Goal: Transaction & Acquisition: Purchase product/service

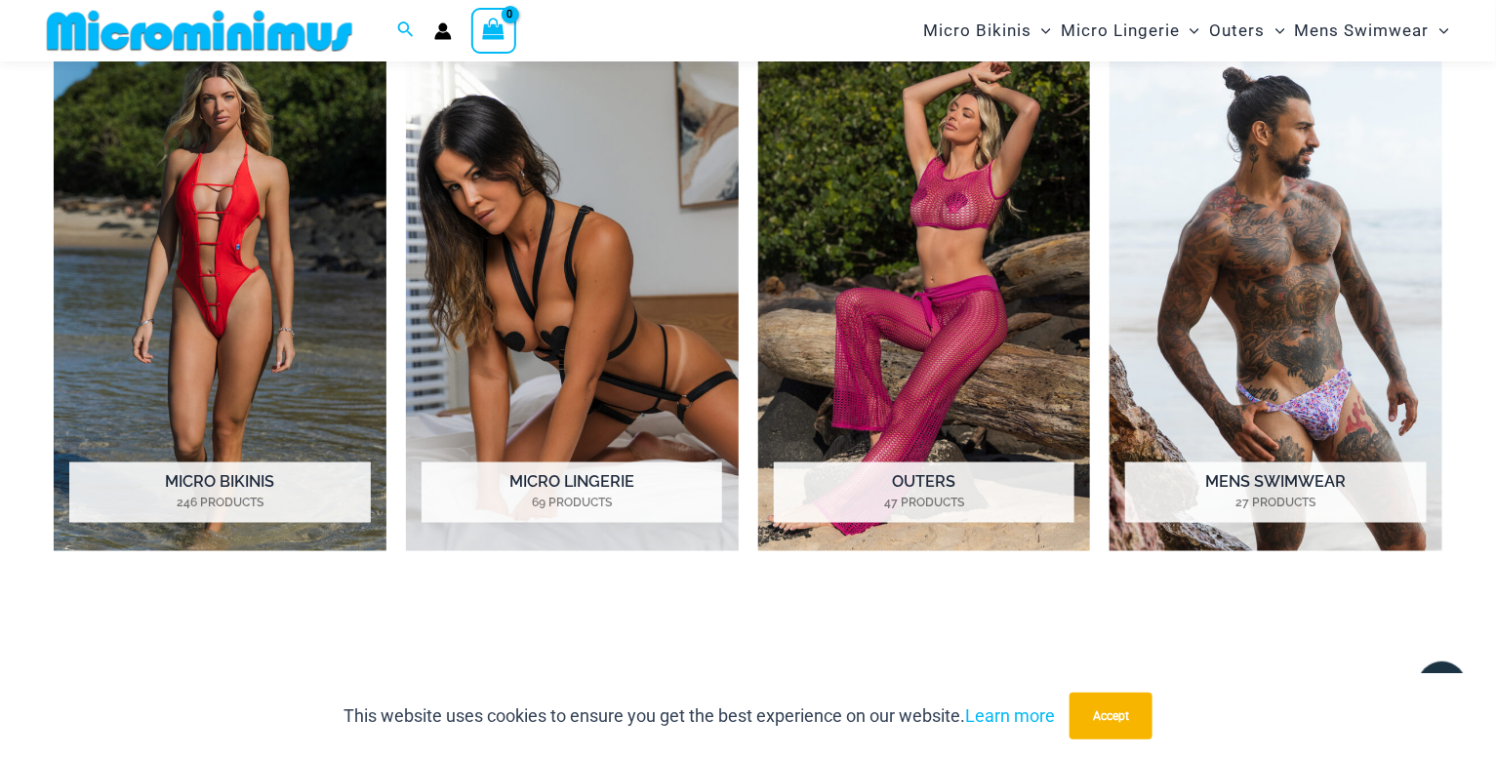
scroll to position [892, 0]
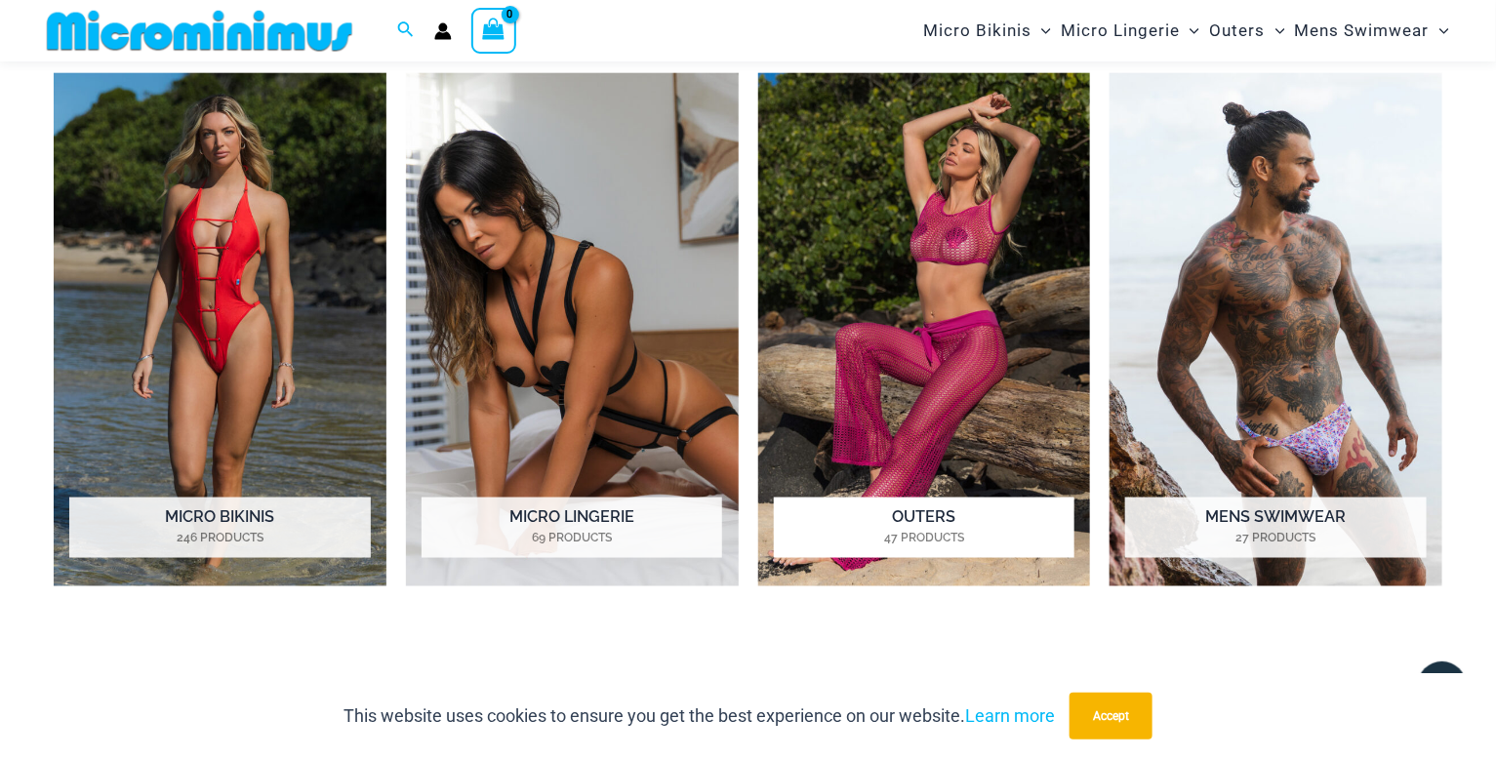
click at [963, 517] on h2 "Outers 47 Products" at bounding box center [924, 528] width 301 height 61
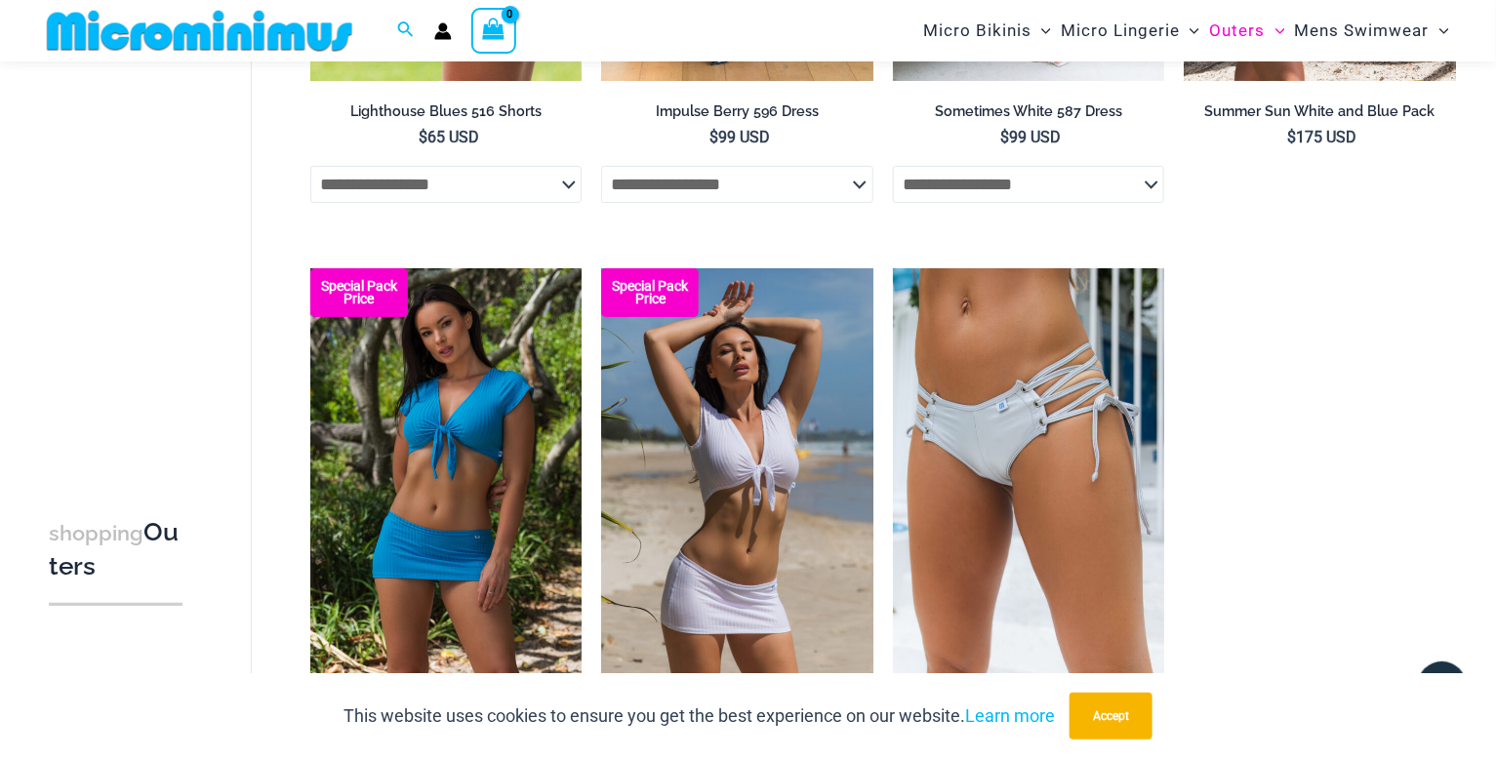
scroll to position [3051, 0]
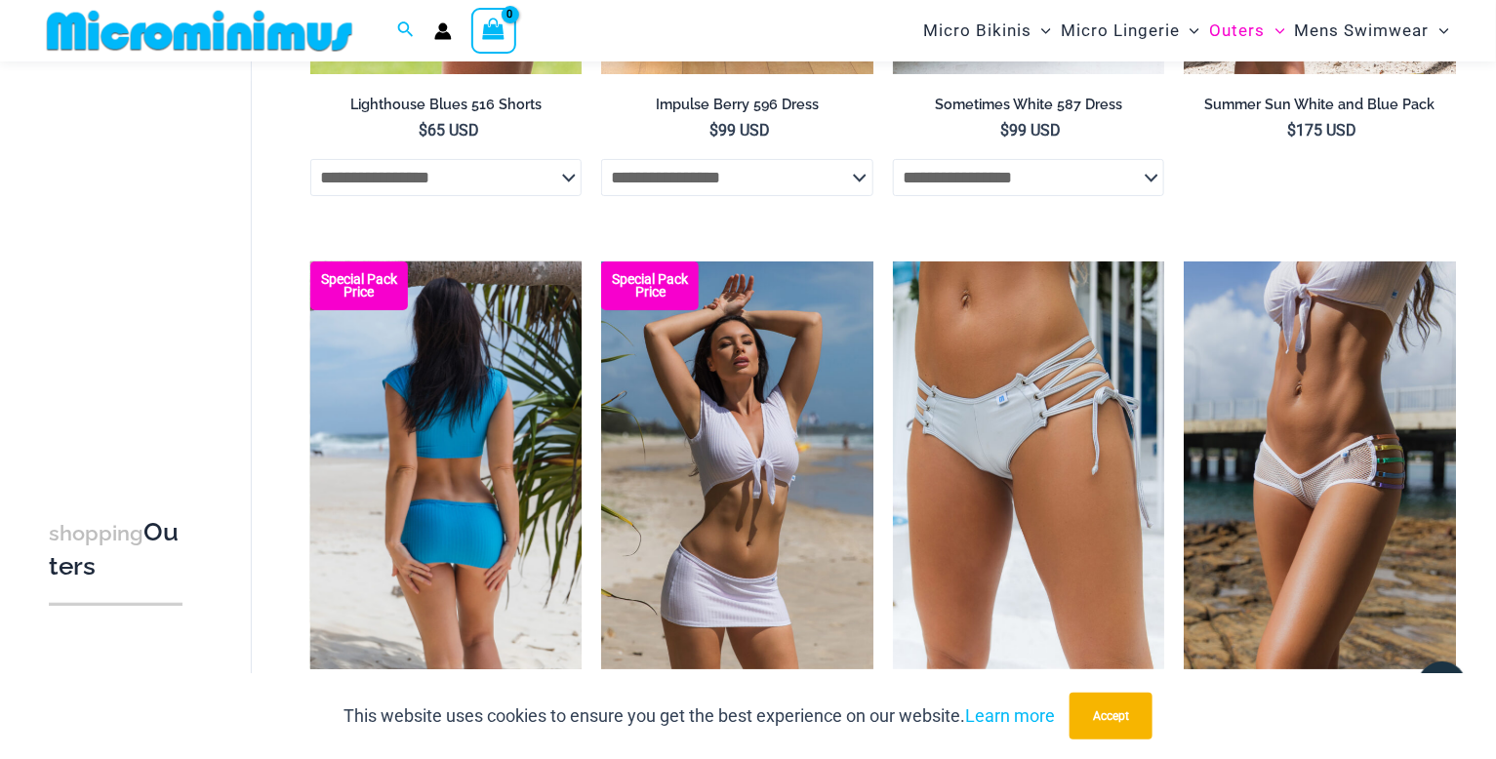
click at [503, 465] on img at bounding box center [446, 466] width 272 height 408
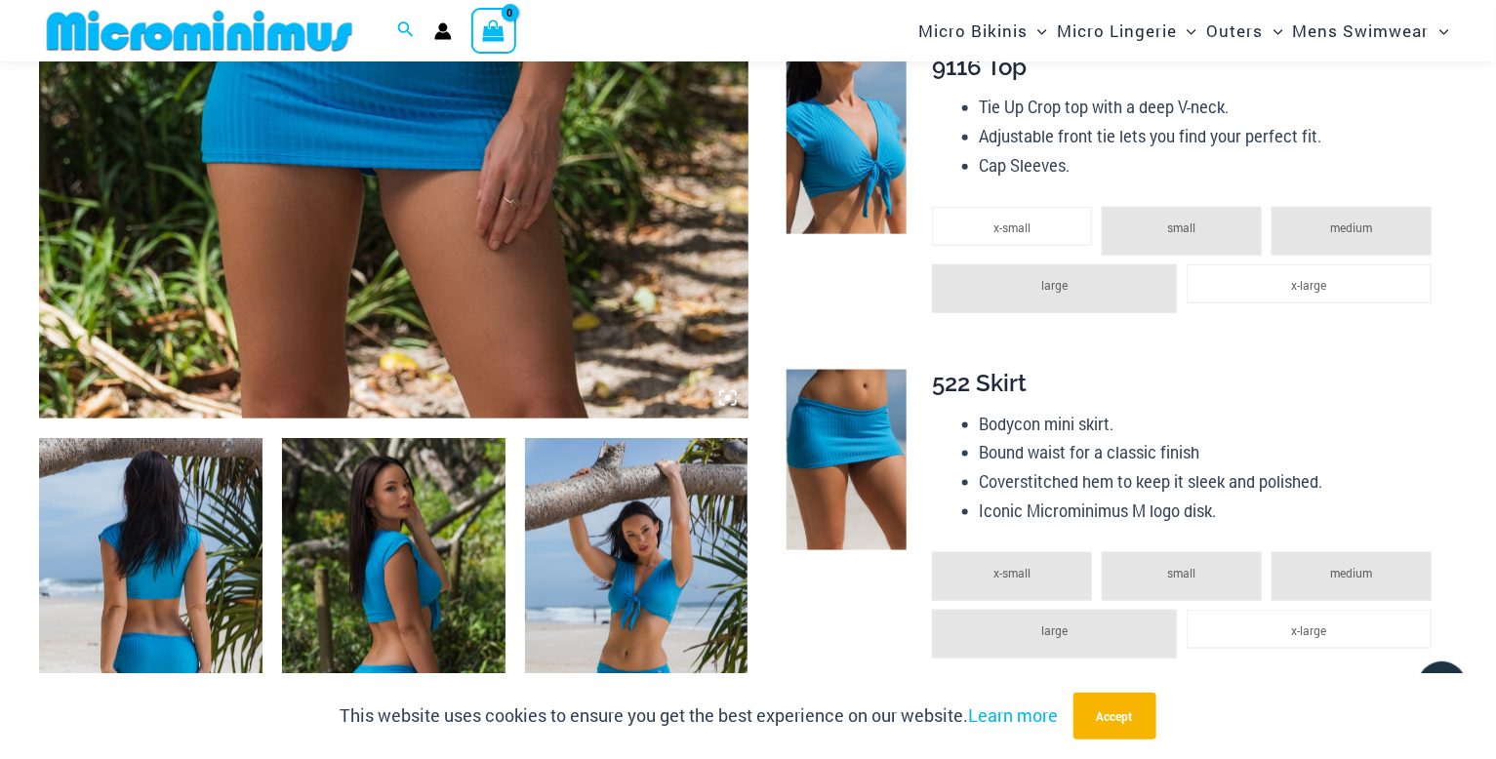
scroll to position [832, 0]
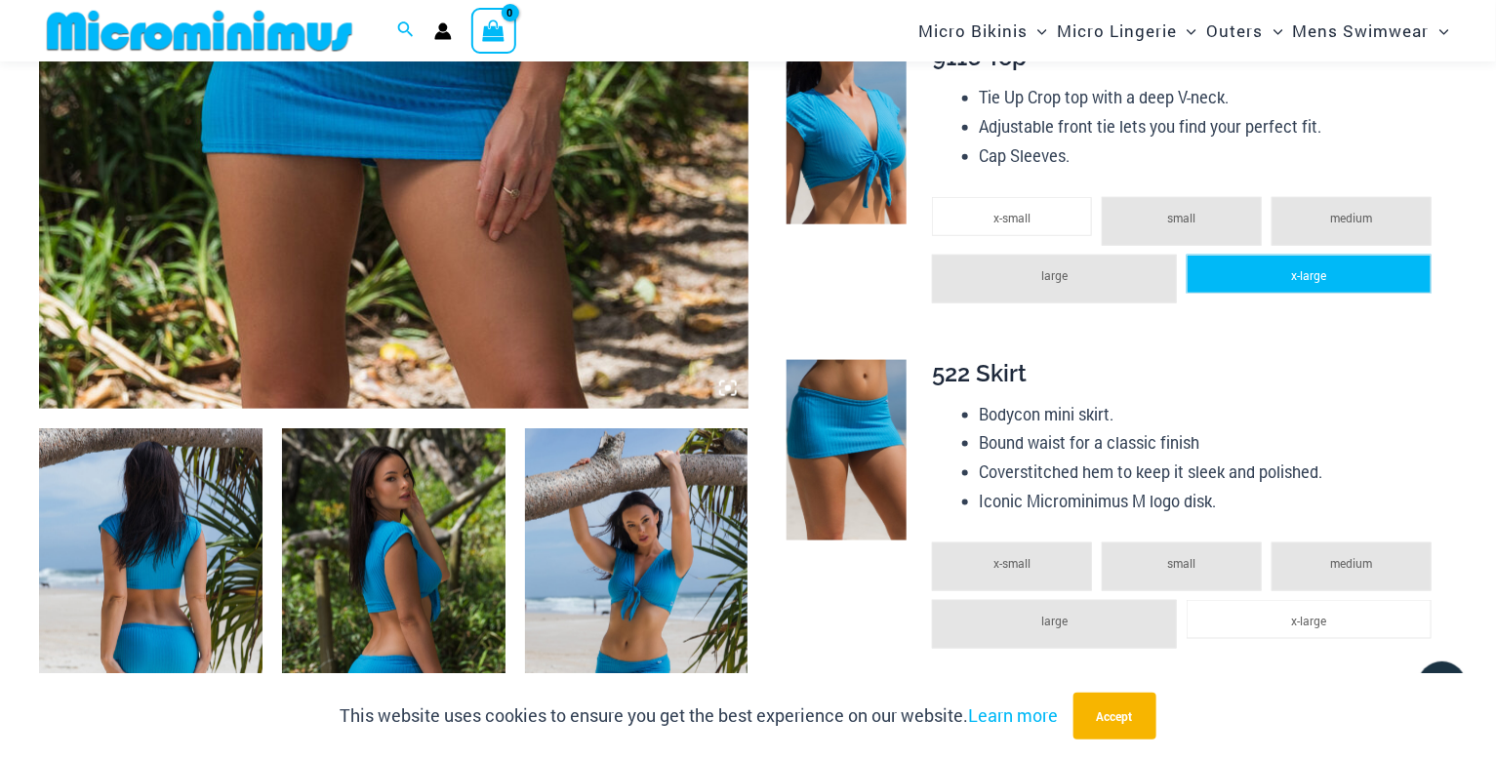
click at [1296, 285] on li "x-large" at bounding box center [1309, 274] width 245 height 39
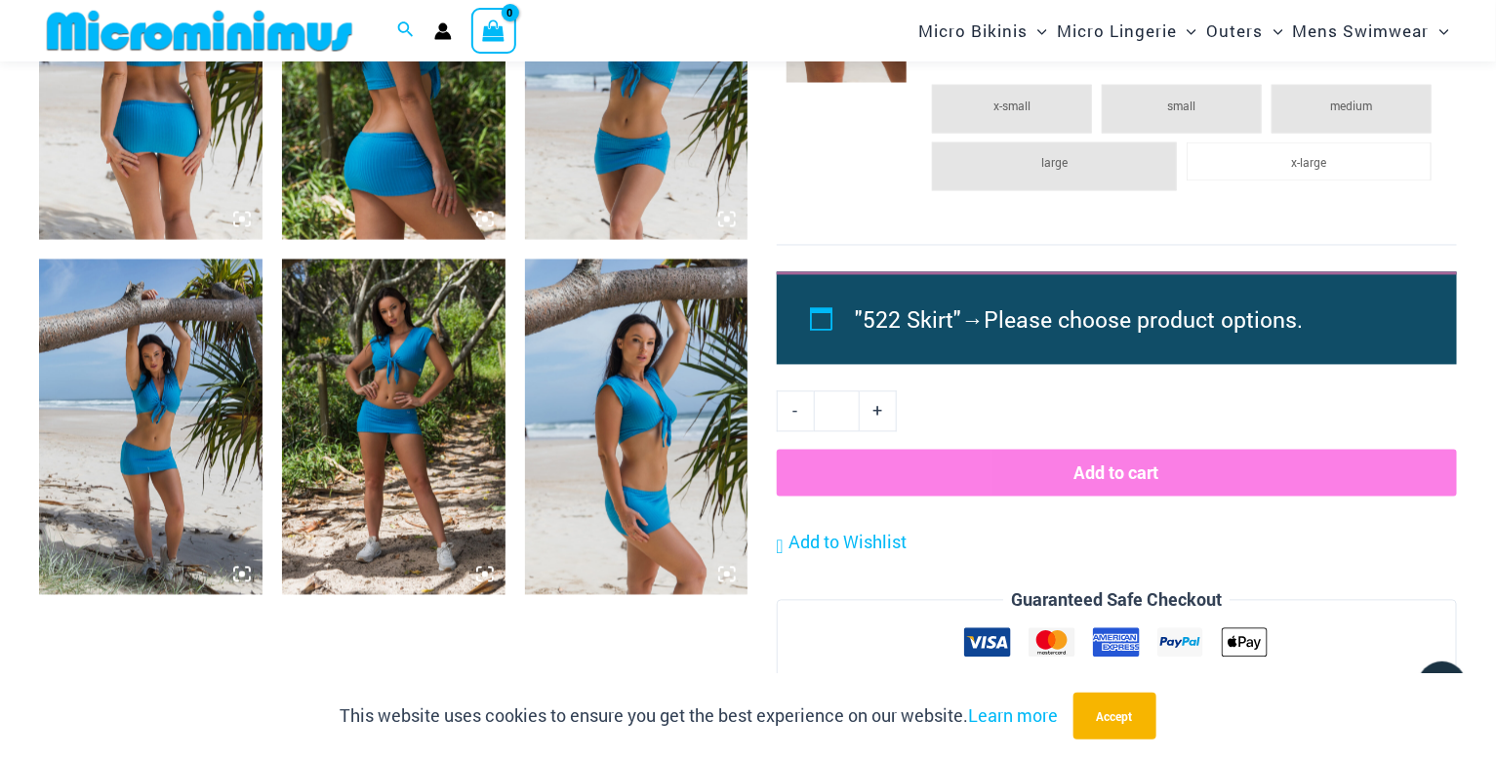
scroll to position [1306, 0]
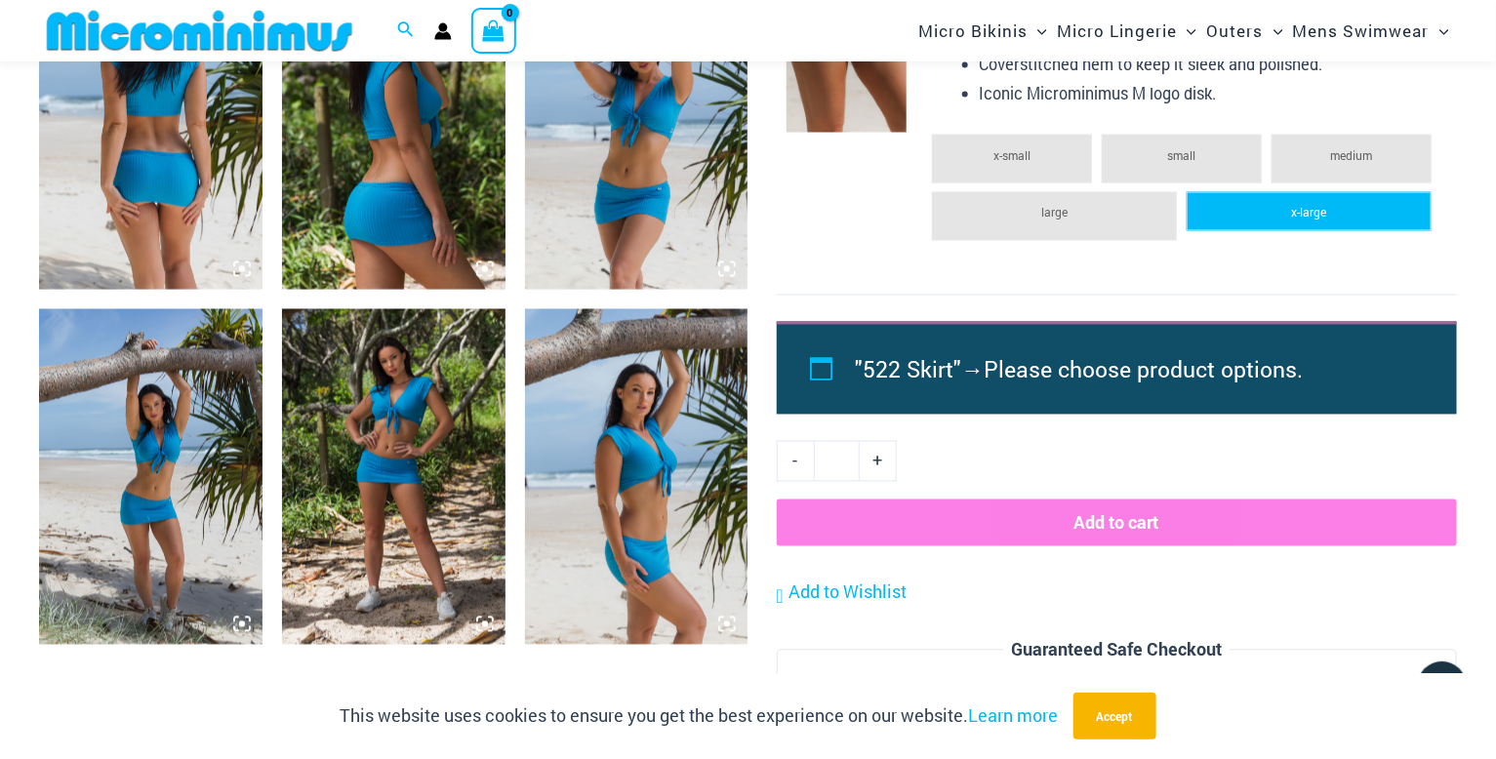
click at [1320, 209] on span "x-large" at bounding box center [1308, 213] width 35 height 16
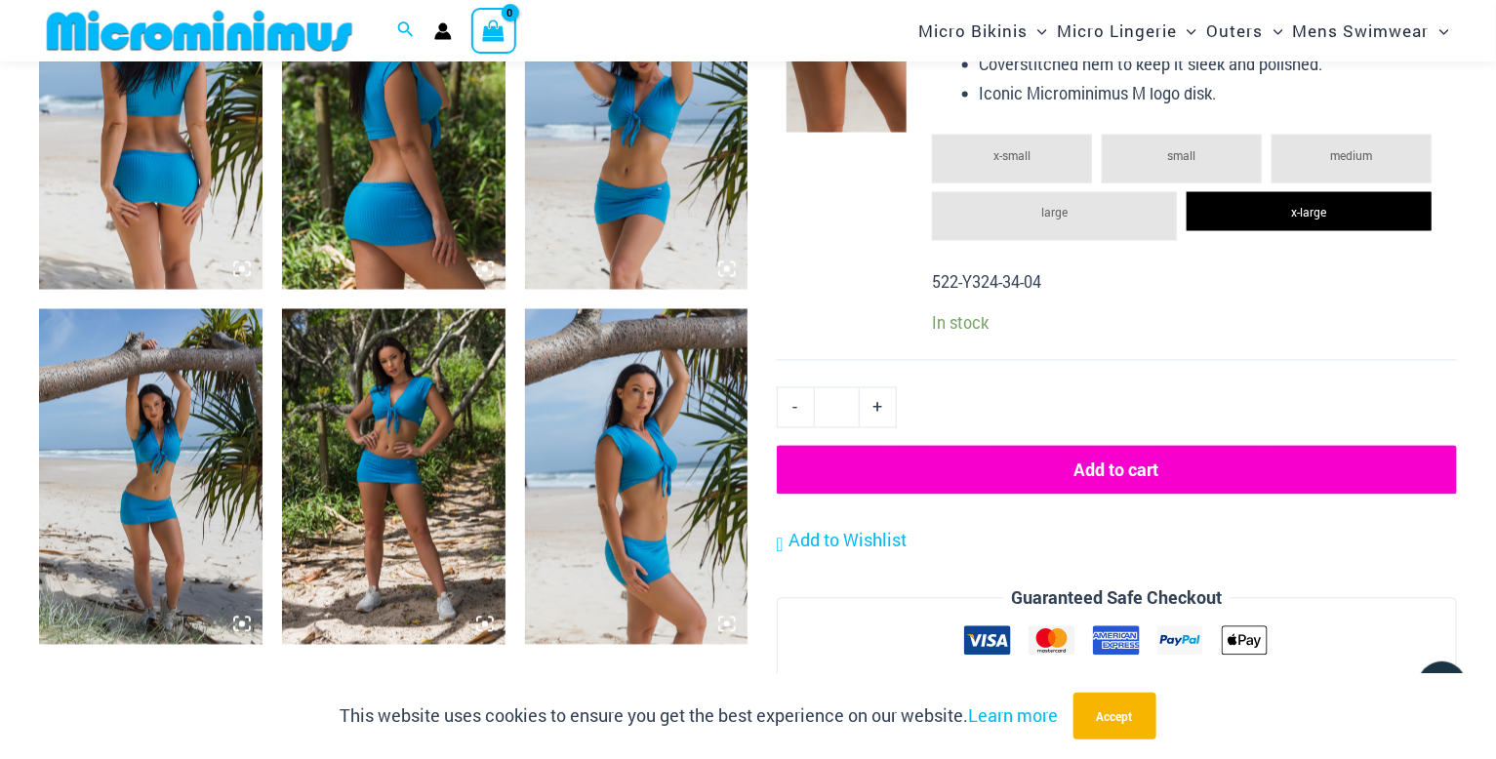
click at [1185, 470] on button "Add to cart" at bounding box center [1117, 470] width 680 height 49
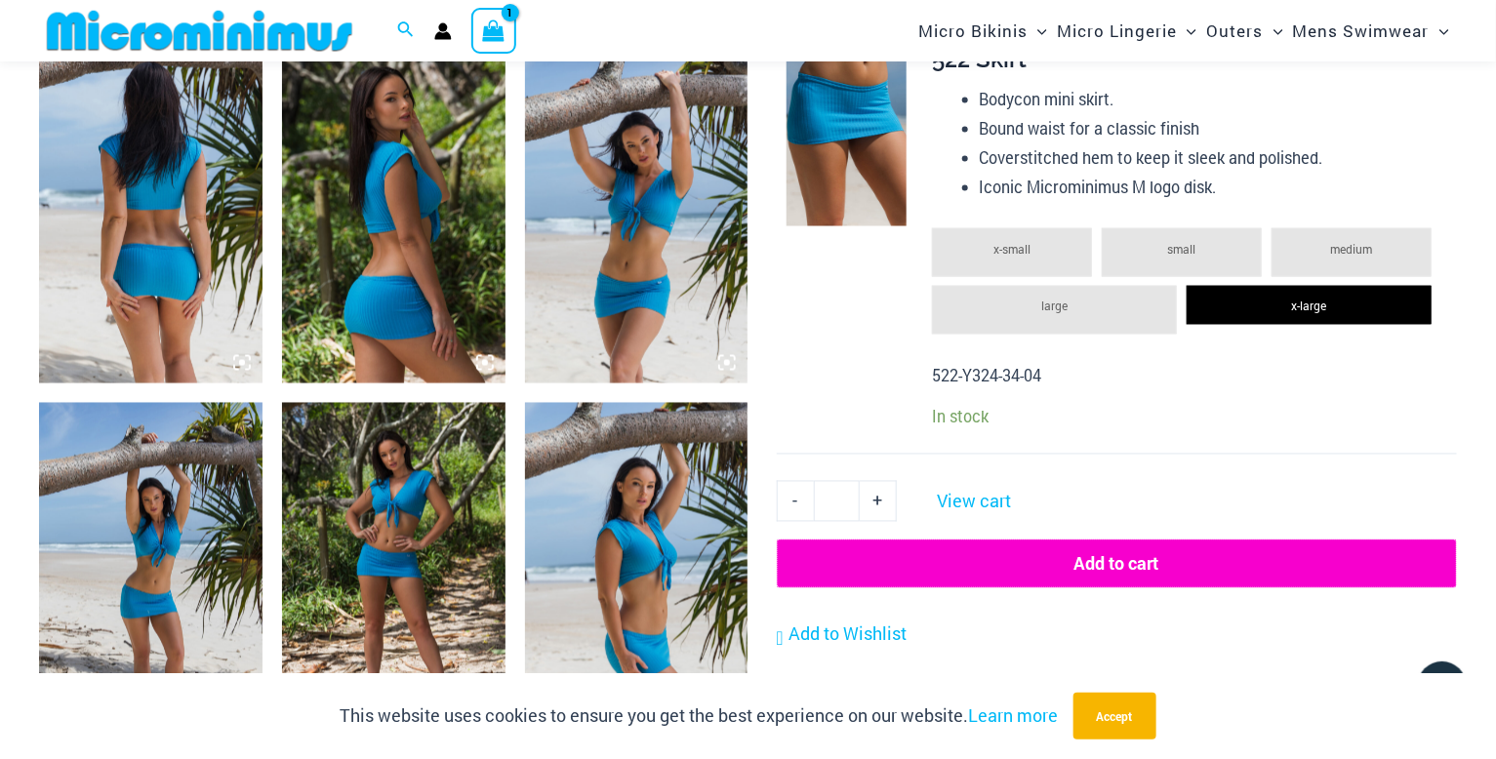
scroll to position [1221, 0]
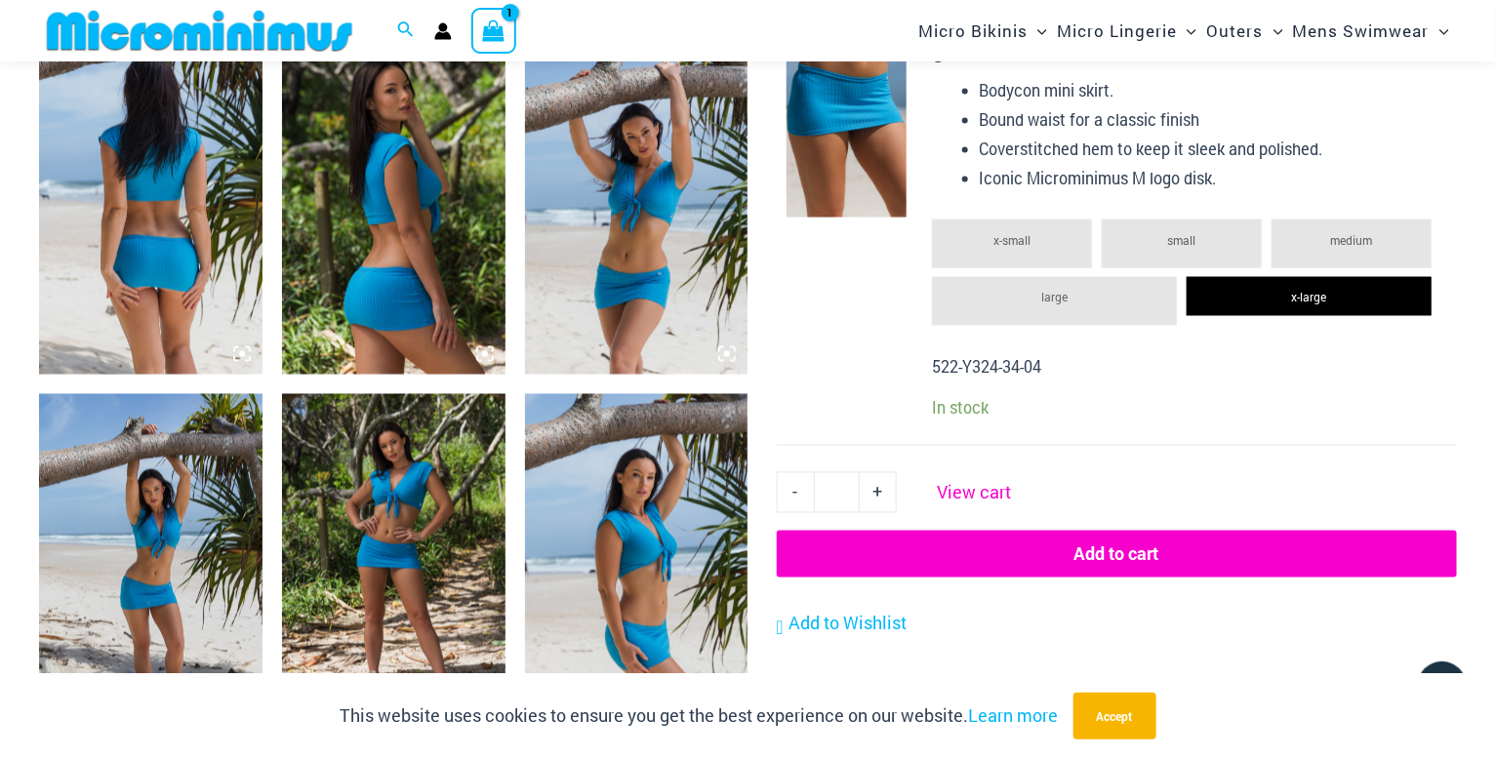
click at [995, 493] on link "View cart" at bounding box center [974, 490] width 88 height 36
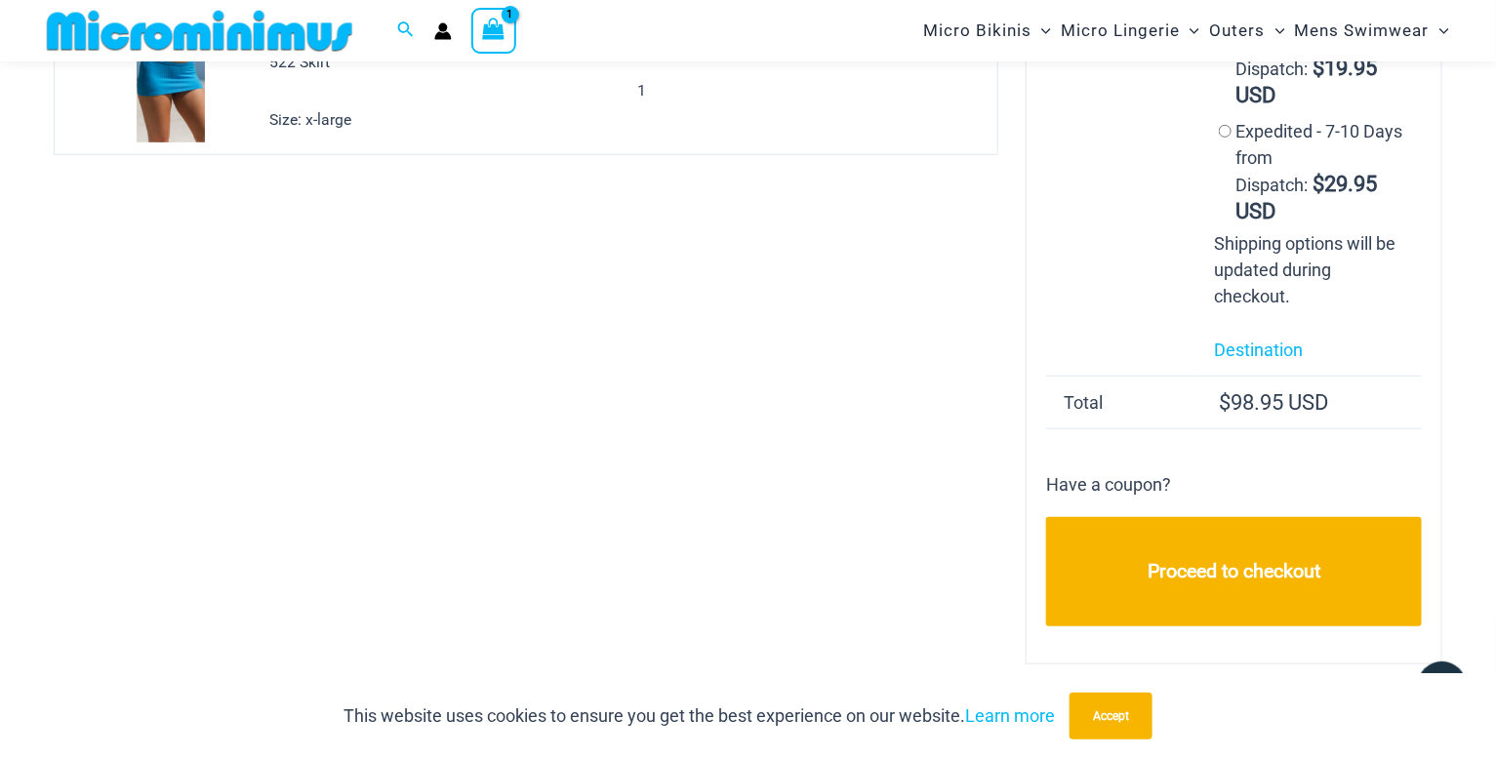
scroll to position [369, 0]
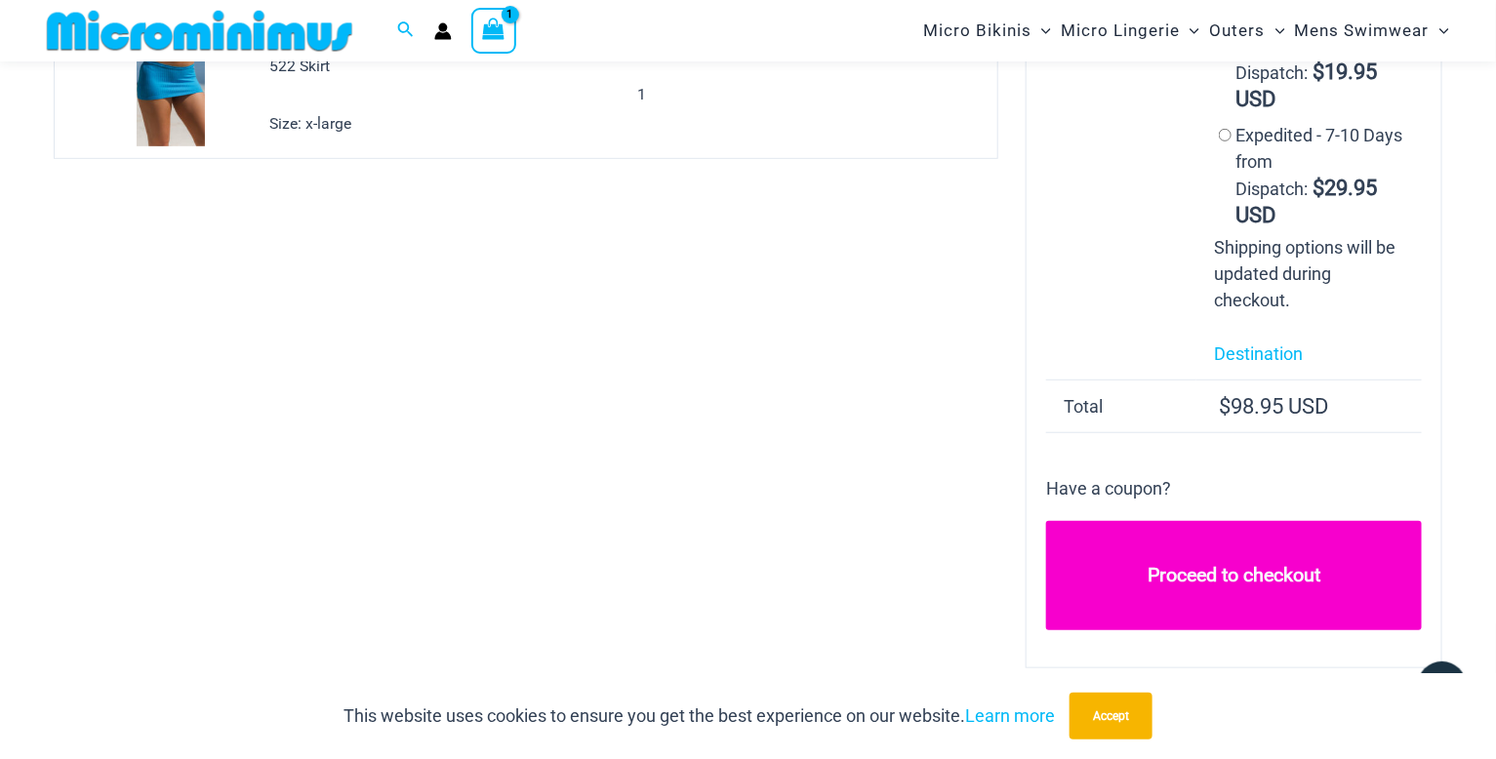
click at [1207, 521] on link "Proceed to checkout" at bounding box center [1234, 576] width 376 height 110
